Goal: Task Accomplishment & Management: Manage account settings

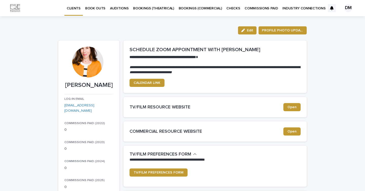
click at [98, 8] on p "BOOK OUTS" at bounding box center [95, 5] width 20 height 11
click at [346, 10] on div "DM" at bounding box center [349, 8] width 8 height 8
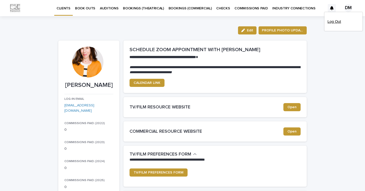
click at [337, 24] on p "Log Out" at bounding box center [344, 21] width 32 height 9
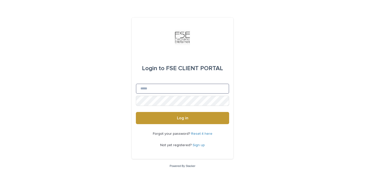
click at [180, 88] on input "Email" at bounding box center [182, 89] width 93 height 10
type input "**********"
click at [136, 112] on button "Log in" at bounding box center [182, 118] width 93 height 12
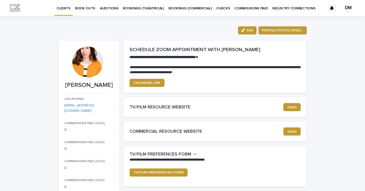
click at [347, 7] on div "DM" at bounding box center [349, 8] width 8 height 8
click at [337, 22] on p "Log Out" at bounding box center [344, 21] width 32 height 9
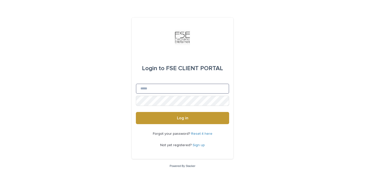
click at [187, 91] on input "Email" at bounding box center [182, 89] width 93 height 10
type input "**********"
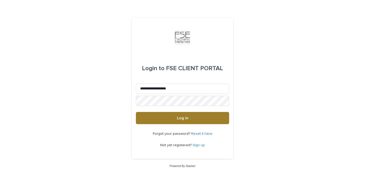
click at [181, 116] on span "Log in" at bounding box center [182, 118] width 11 height 4
